Goal: Information Seeking & Learning: Learn about a topic

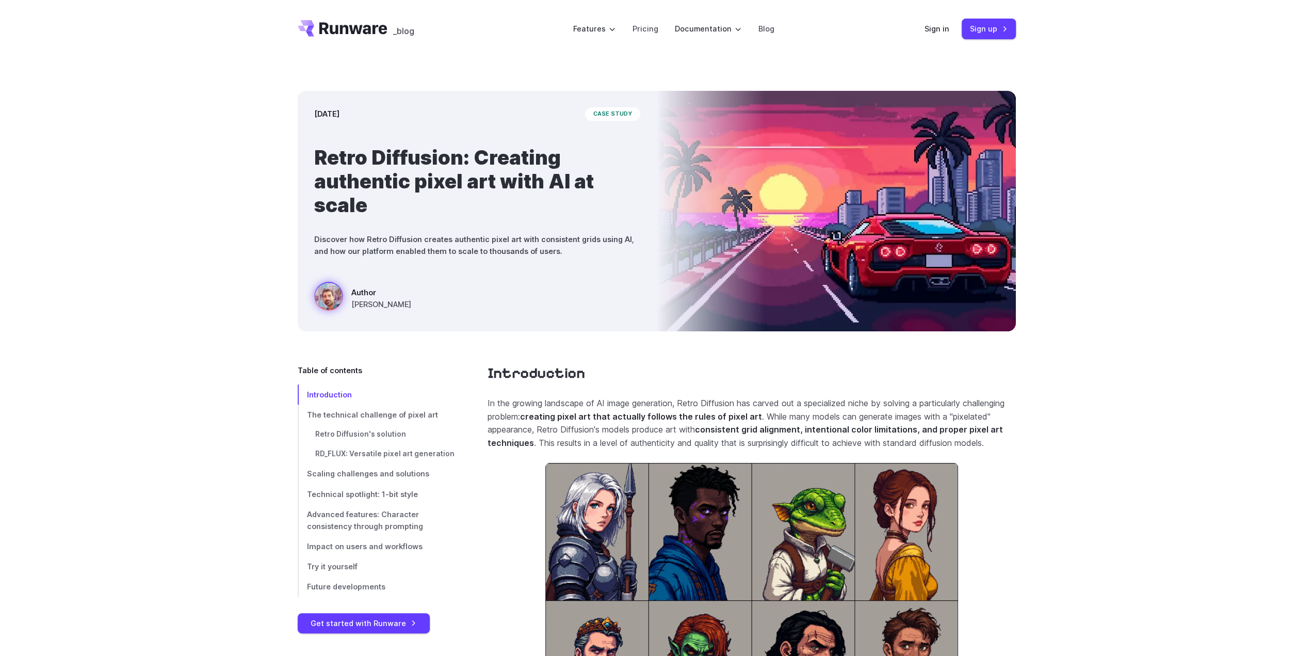
click at [362, 22] on icon "Go to /" at bounding box center [343, 28] width 90 height 17
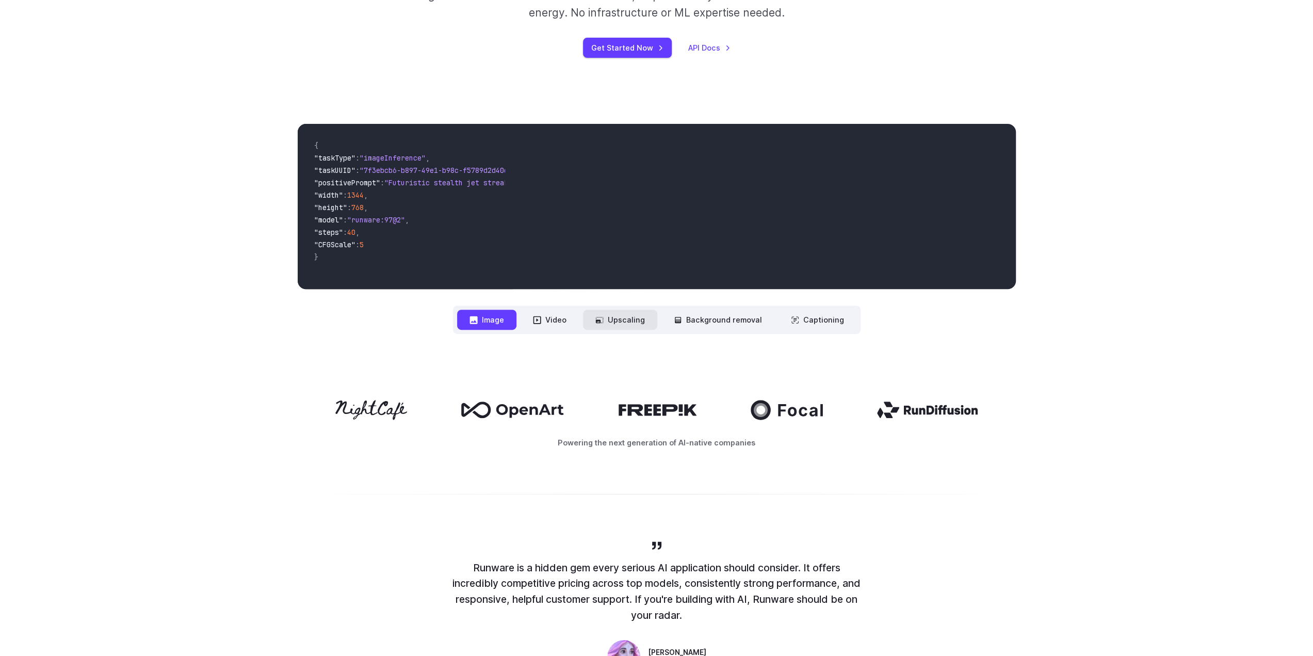
scroll to position [258, 0]
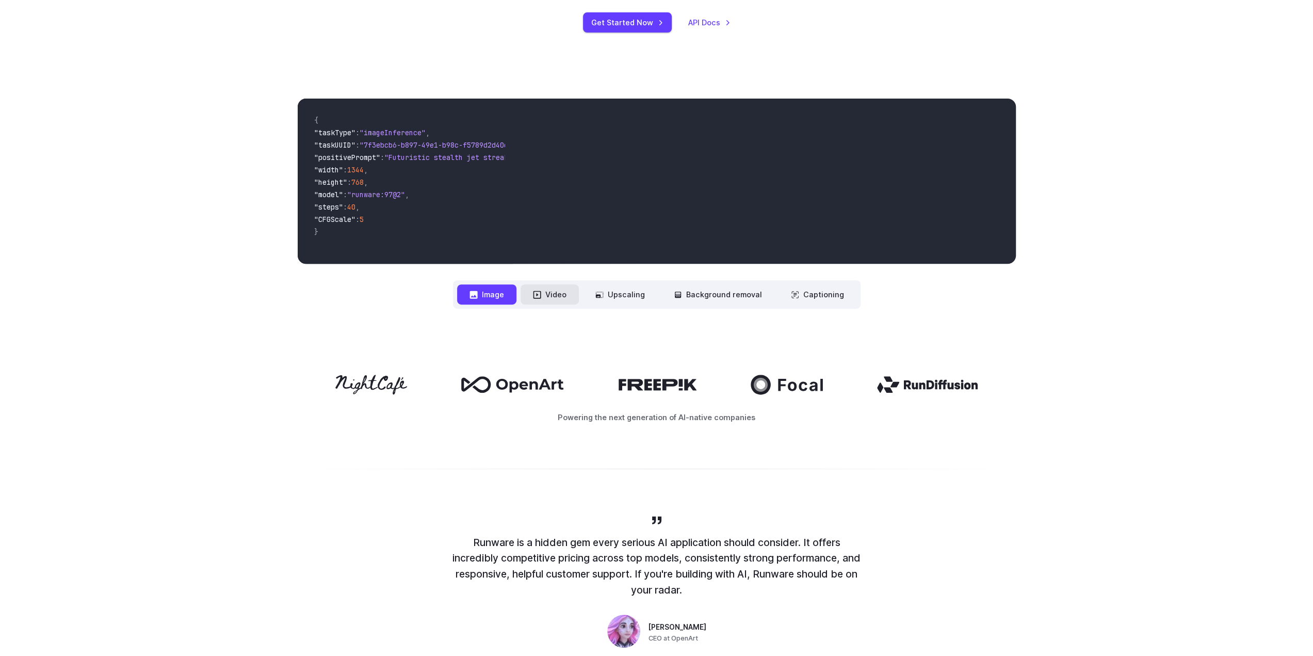
click at [541, 292] on icon at bounding box center [537, 295] width 8 height 8
click at [554, 291] on button "Video" at bounding box center [550, 294] width 58 height 20
click at [619, 296] on button "Upscaling" at bounding box center [620, 294] width 74 height 20
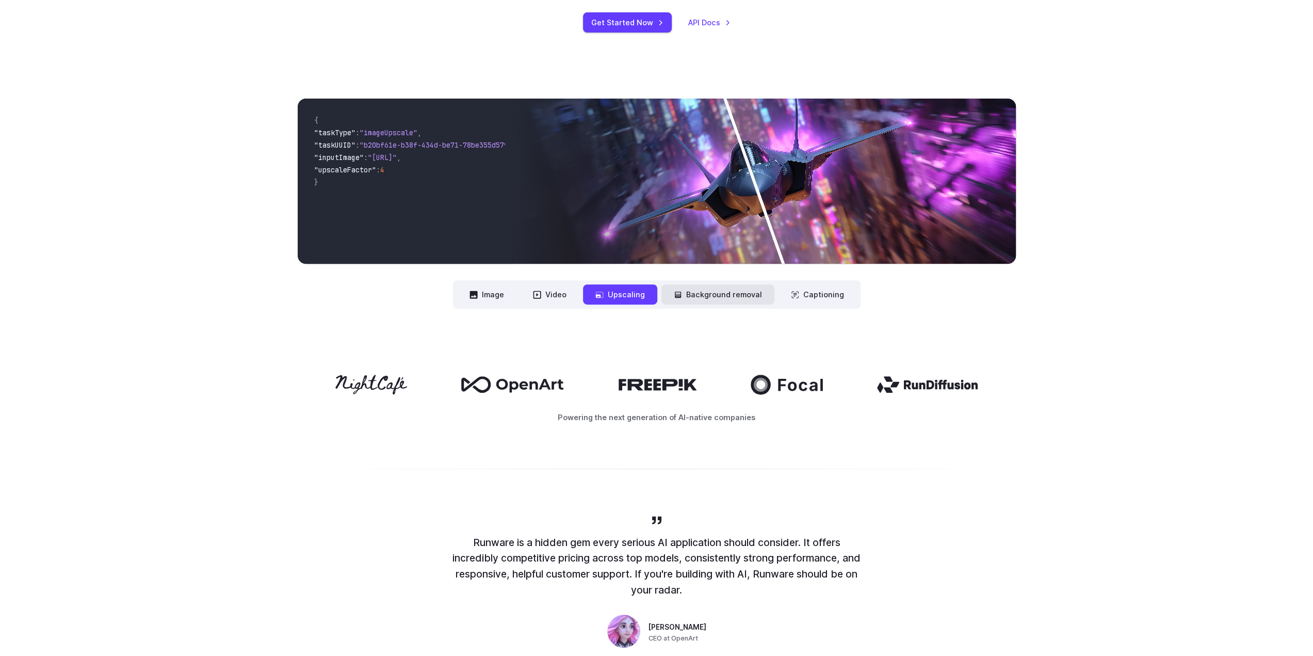
click at [695, 297] on button "Background removal" at bounding box center [718, 294] width 113 height 20
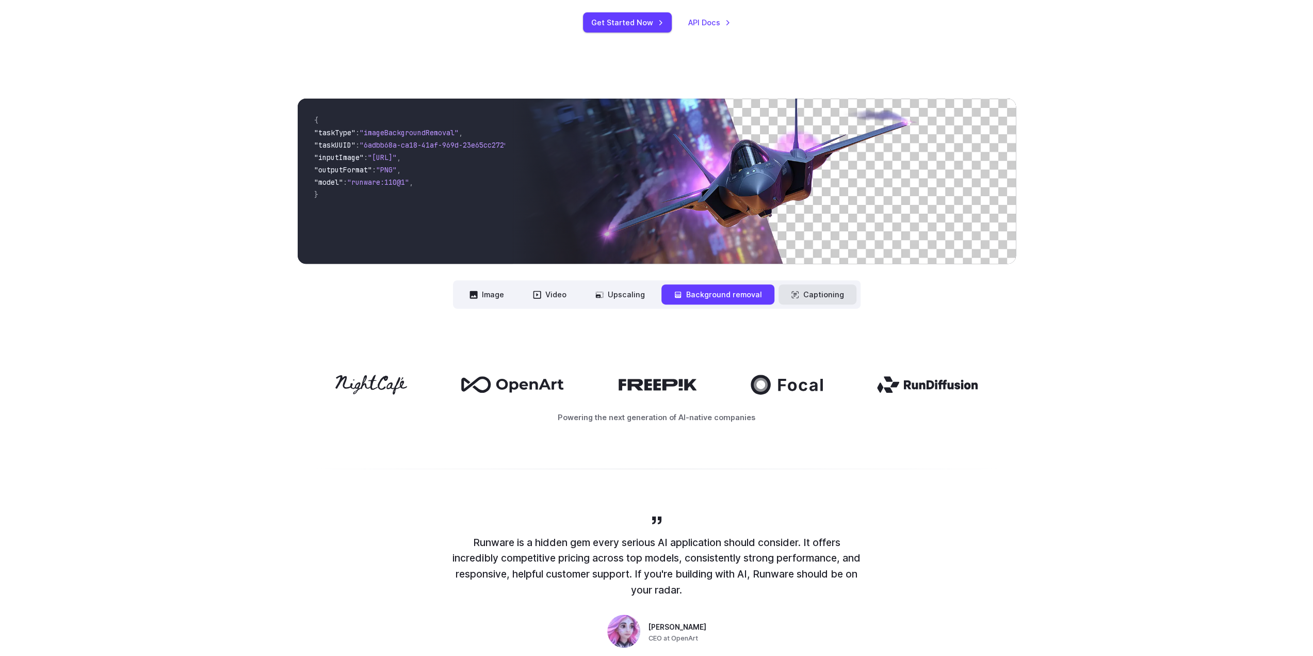
click at [827, 297] on button "Captioning" at bounding box center [818, 294] width 78 height 20
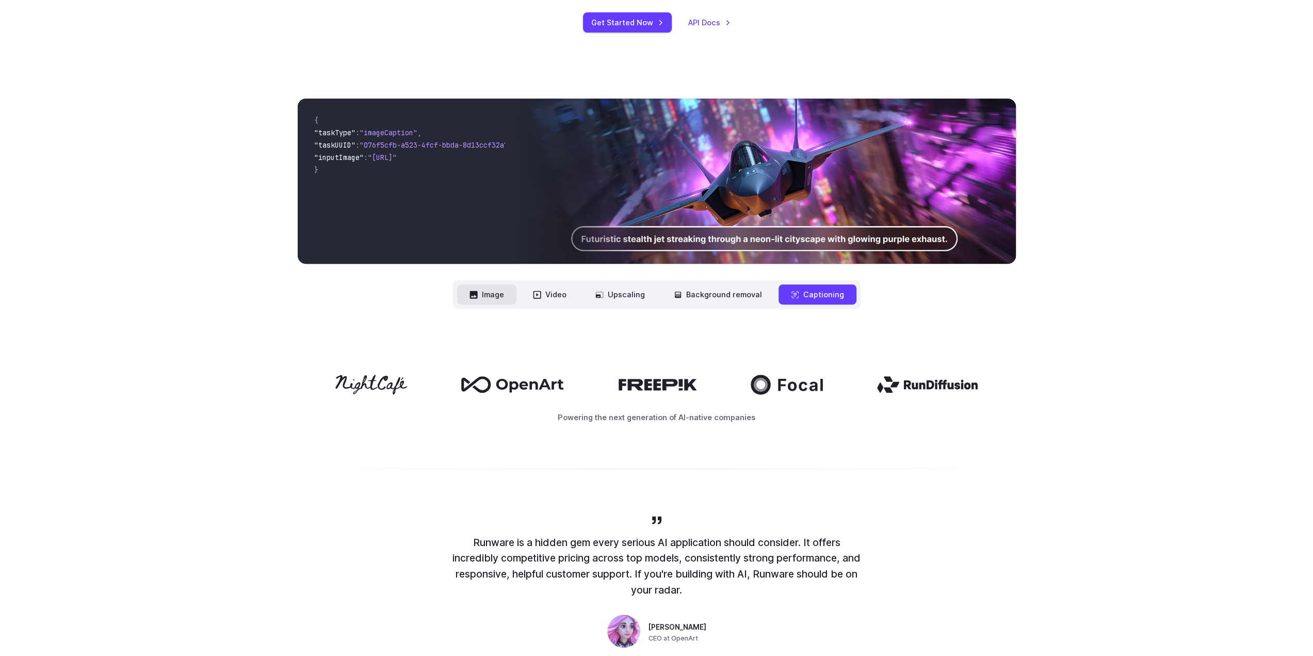
click at [494, 290] on button "Image" at bounding box center [486, 294] width 59 height 20
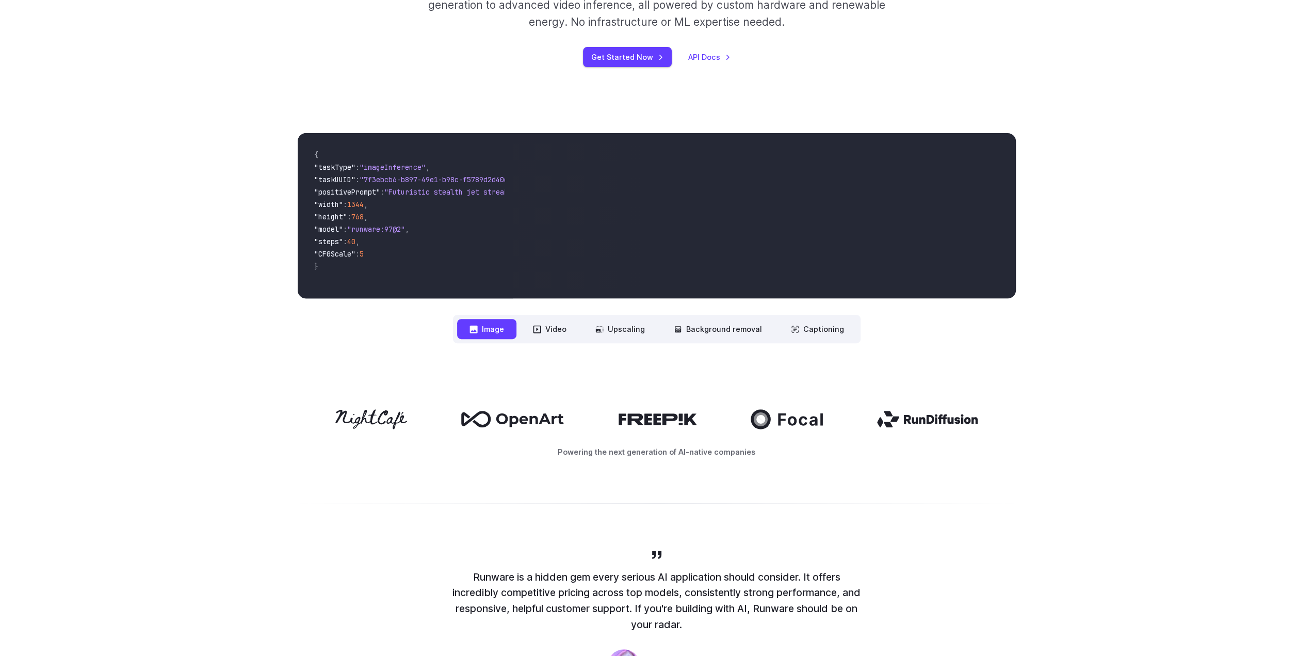
scroll to position [0, 0]
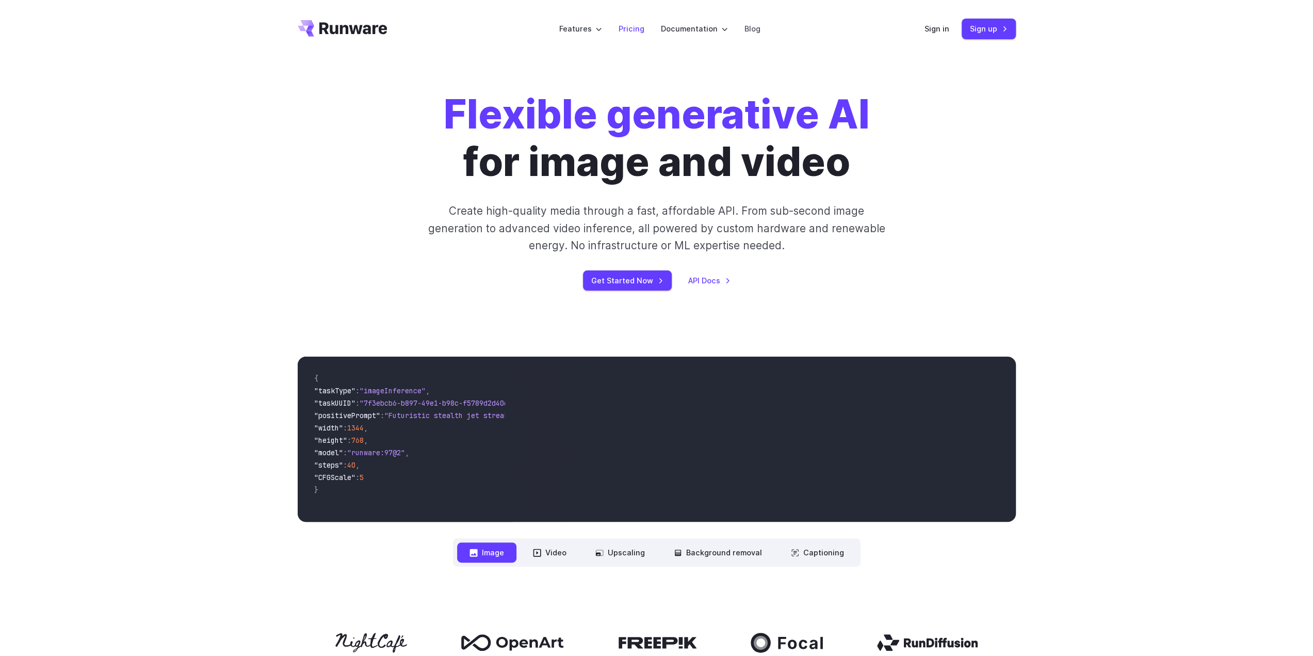
click at [638, 26] on link "Pricing" at bounding box center [632, 29] width 26 height 12
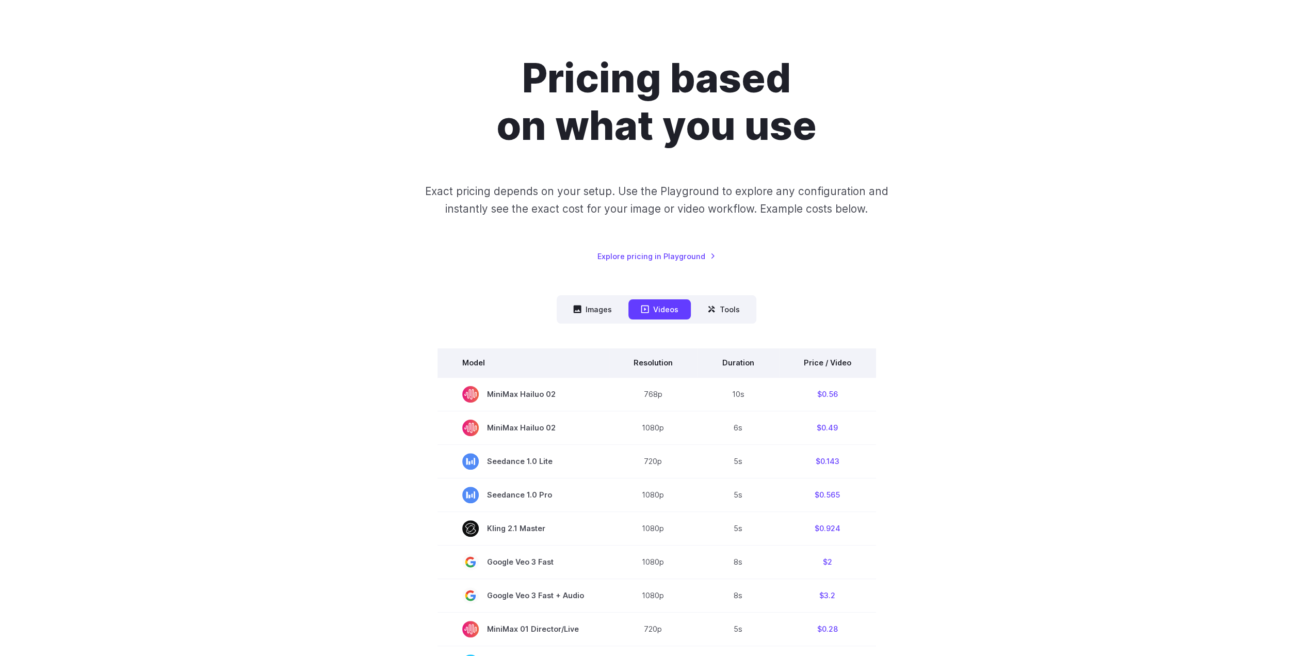
scroll to position [258, 0]
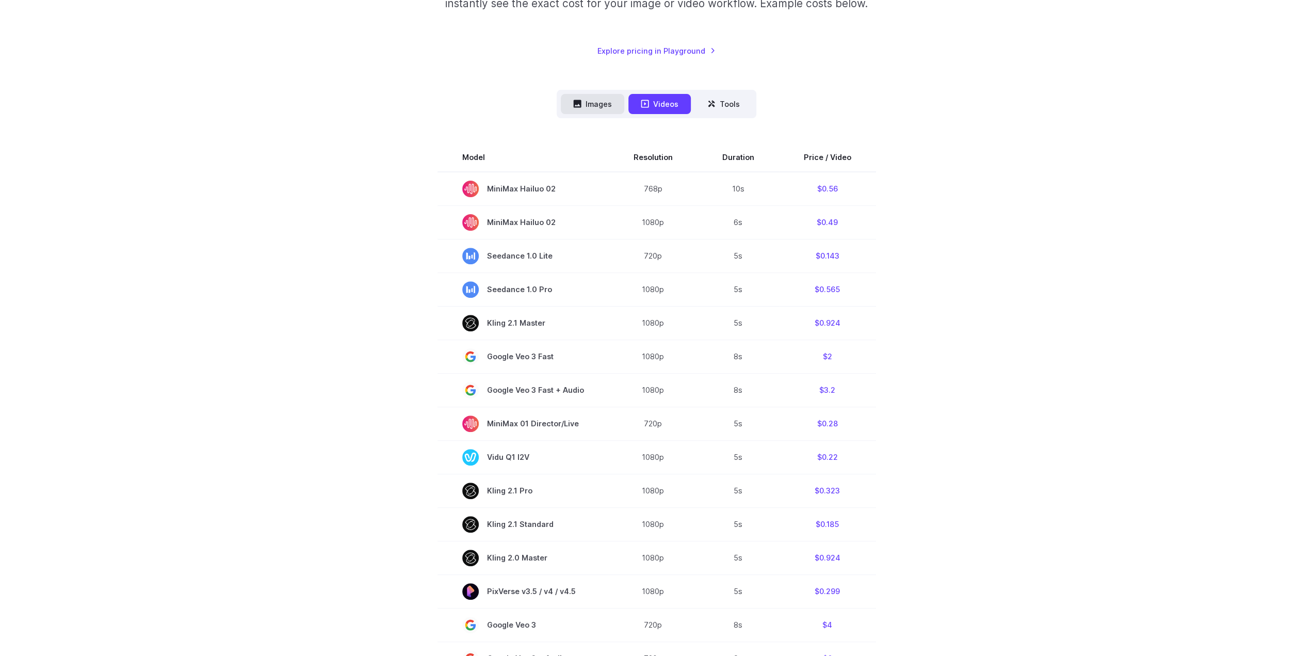
click at [596, 102] on button "Images" at bounding box center [592, 104] width 63 height 20
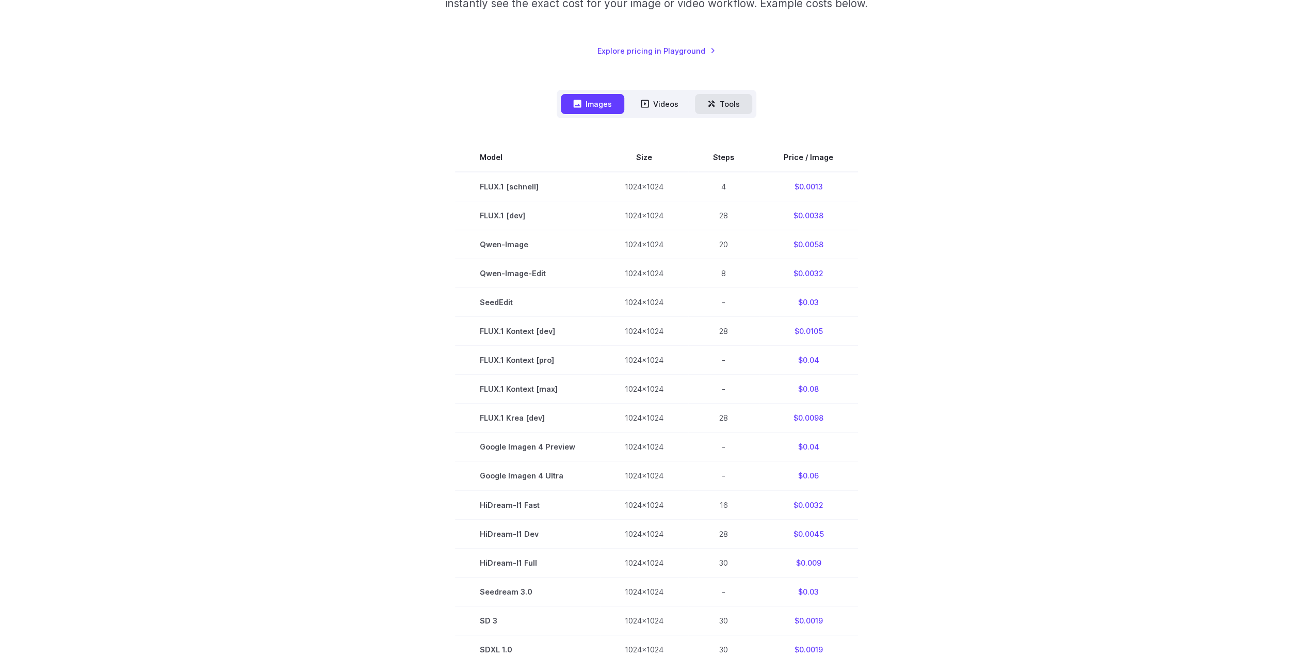
click at [733, 105] on button "Tools" at bounding box center [723, 104] width 57 height 20
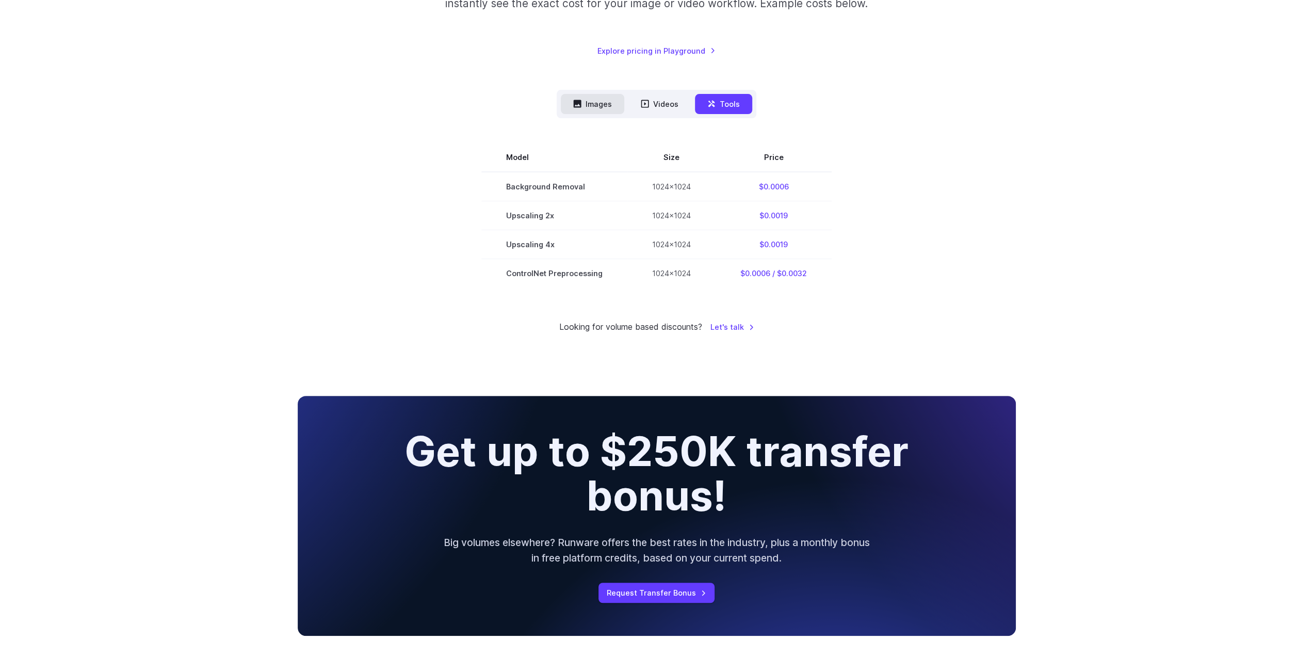
click at [591, 108] on button "Images" at bounding box center [592, 104] width 63 height 20
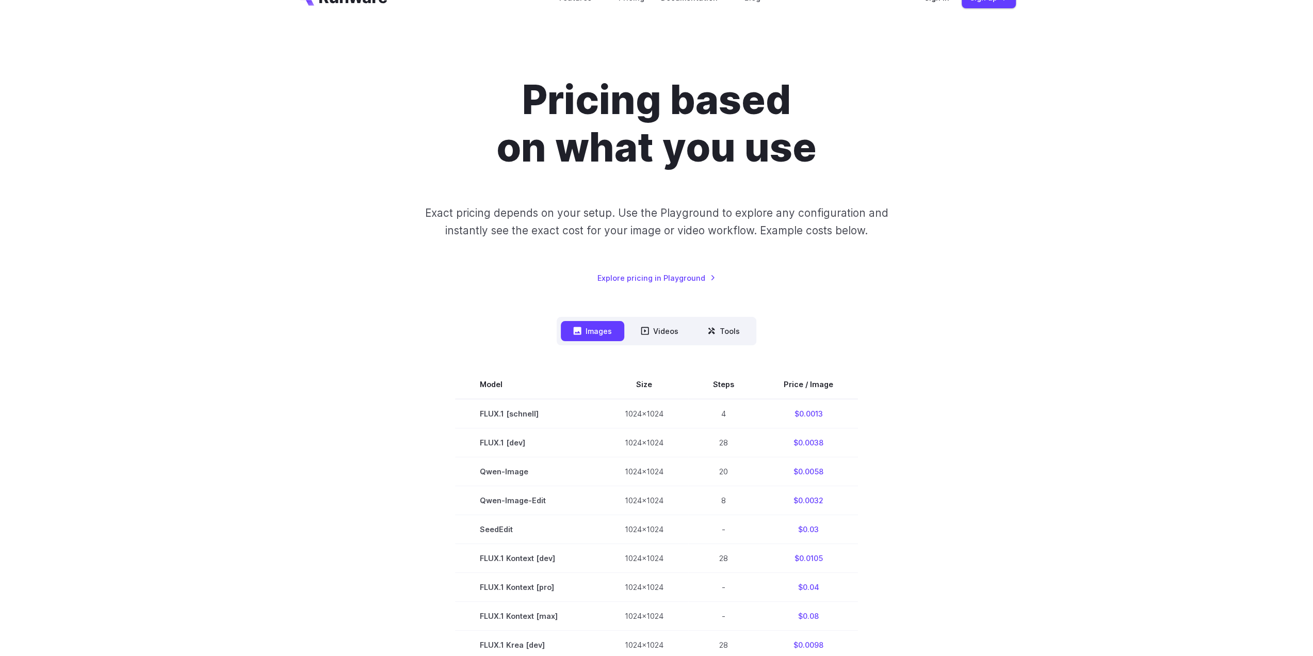
scroll to position [0, 0]
